Goal: Task Accomplishment & Management: Complete application form

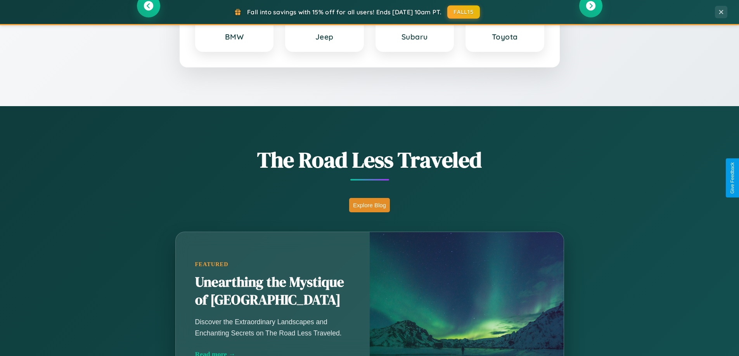
scroll to position [1492, 0]
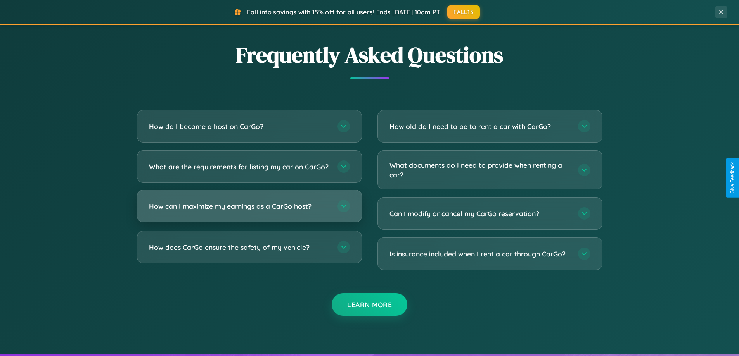
click at [249, 211] on h3 "How can I maximize my earnings as a CarGo host?" at bounding box center [239, 207] width 181 height 10
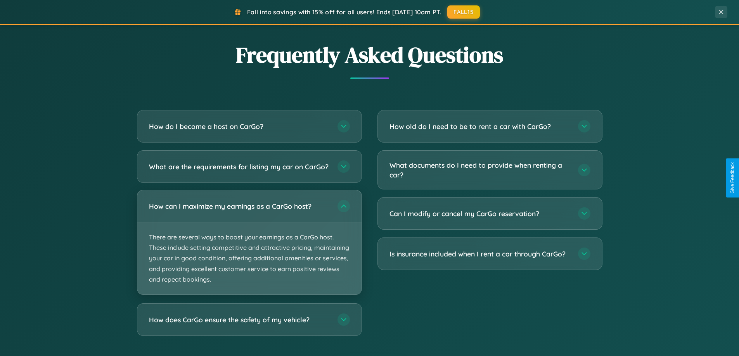
click at [249, 249] on p "There are several ways to boost your earnings as a CarGo host. These include se…" at bounding box center [249, 259] width 224 height 72
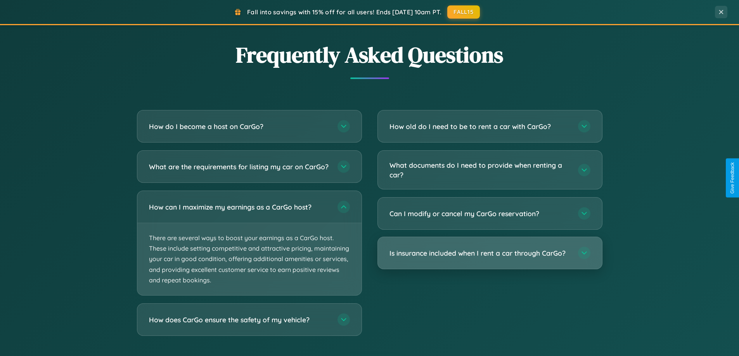
click at [489, 254] on h3 "Is insurance included when I rent a car through CarGo?" at bounding box center [479, 254] width 181 height 10
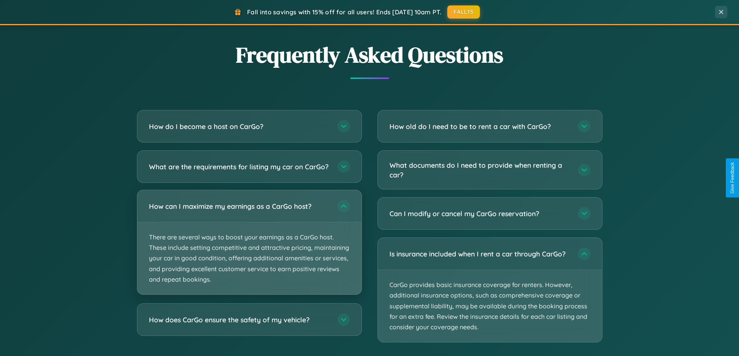
click at [249, 250] on p "There are several ways to boost your earnings as a CarGo host. These include se…" at bounding box center [249, 259] width 224 height 72
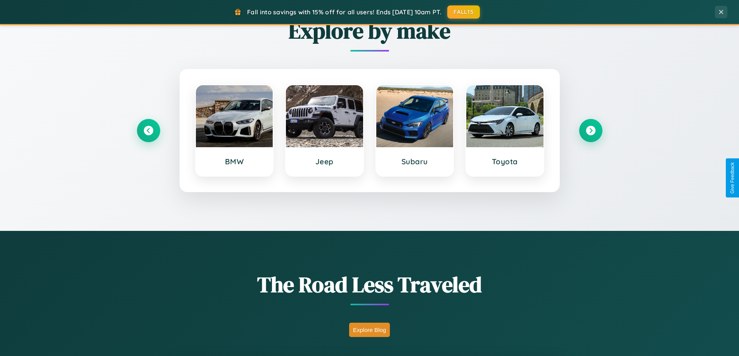
scroll to position [334, 0]
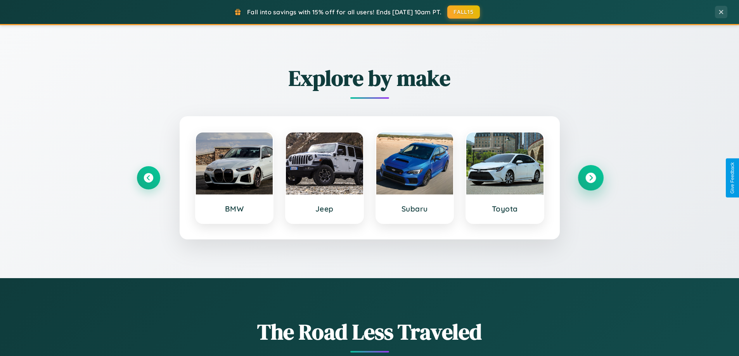
click at [590, 178] on icon at bounding box center [590, 178] width 10 height 10
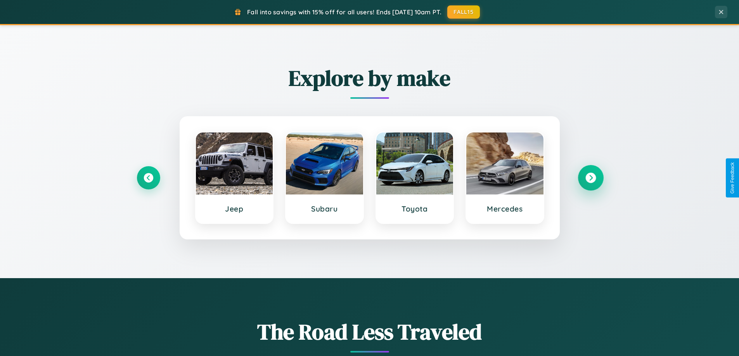
click at [590, 178] on icon at bounding box center [590, 178] width 10 height 10
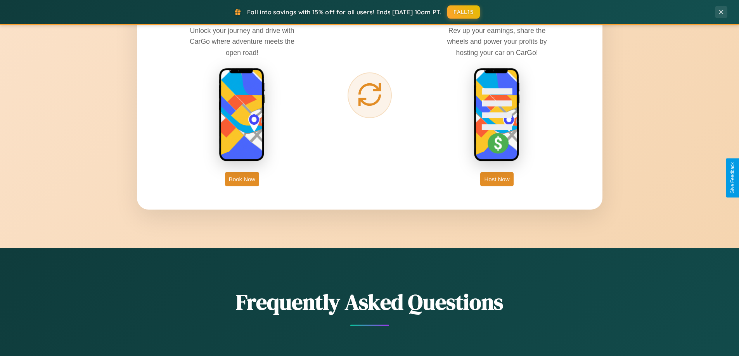
scroll to position [1246, 0]
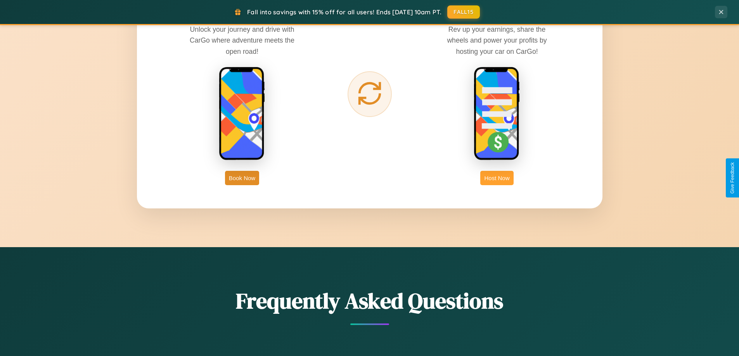
click at [497, 178] on button "Host Now" at bounding box center [496, 178] width 33 height 14
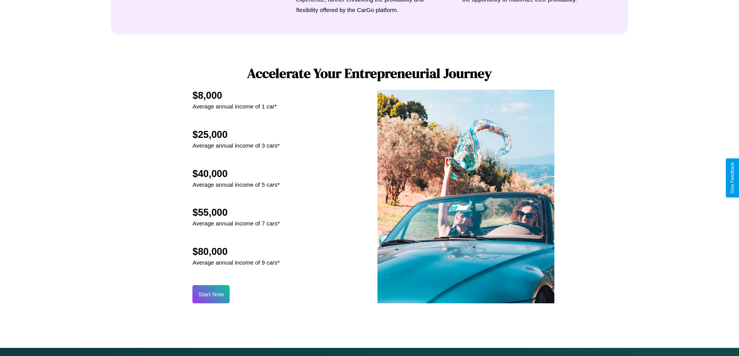
scroll to position [1048, 0]
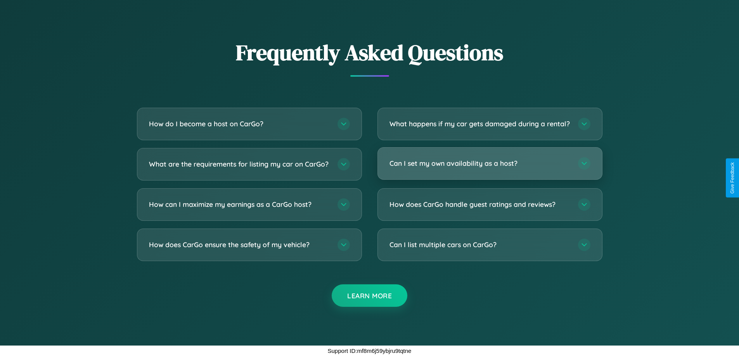
click at [489, 163] on h3 "Can I set my own availability as a host?" at bounding box center [479, 164] width 181 height 10
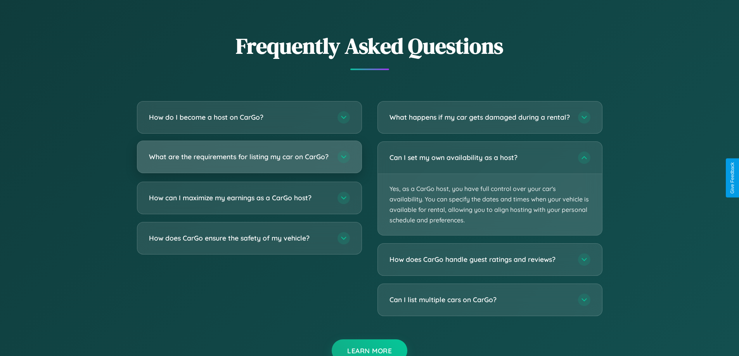
click at [249, 160] on h3 "What are the requirements for listing my car on CarGo?" at bounding box center [239, 157] width 181 height 10
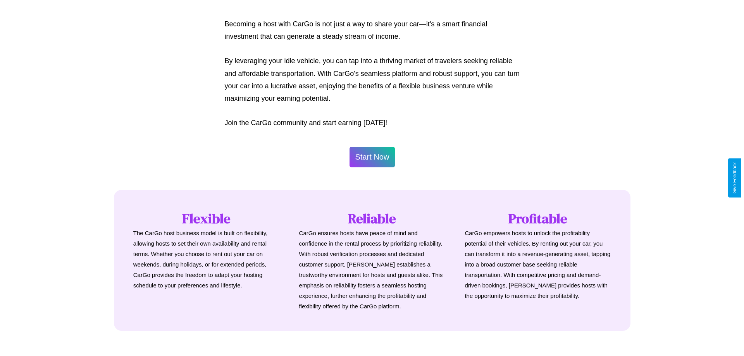
scroll to position [375, 0]
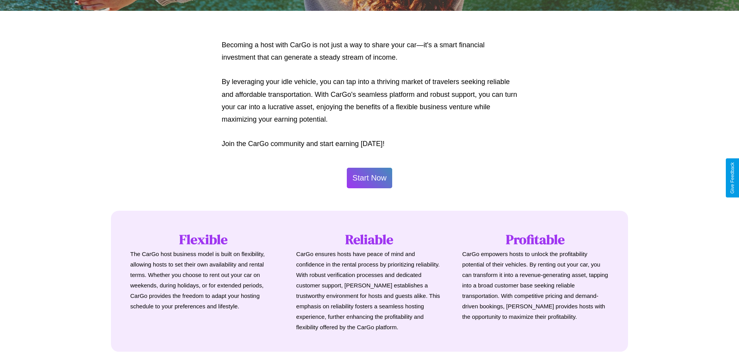
click at [369, 178] on button "Start Now" at bounding box center [370, 178] width 46 height 21
